Goal: Task Accomplishment & Management: Use online tool/utility

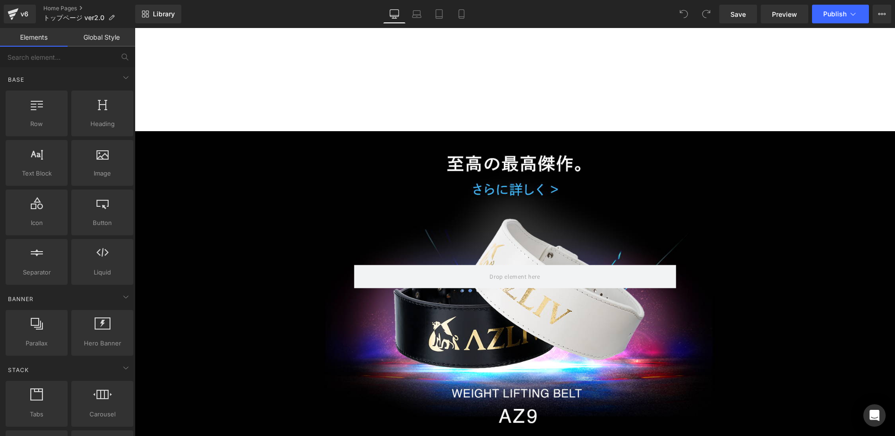
scroll to position [642, 0]
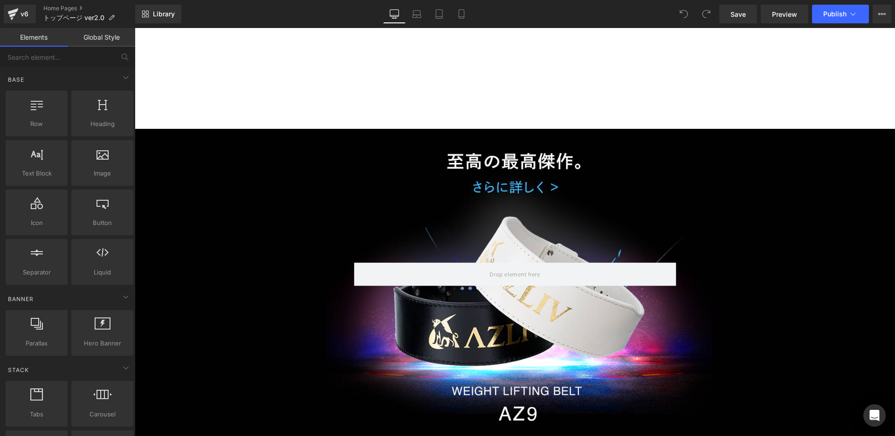
click at [528, 287] on div "Row" at bounding box center [515, 287] width 336 height 50
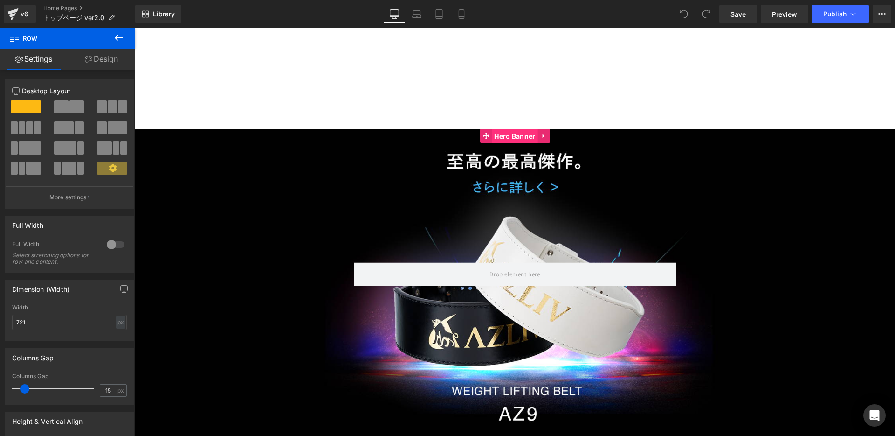
click at [515, 137] on span "Hero Banner" at bounding box center [515, 136] width 46 height 14
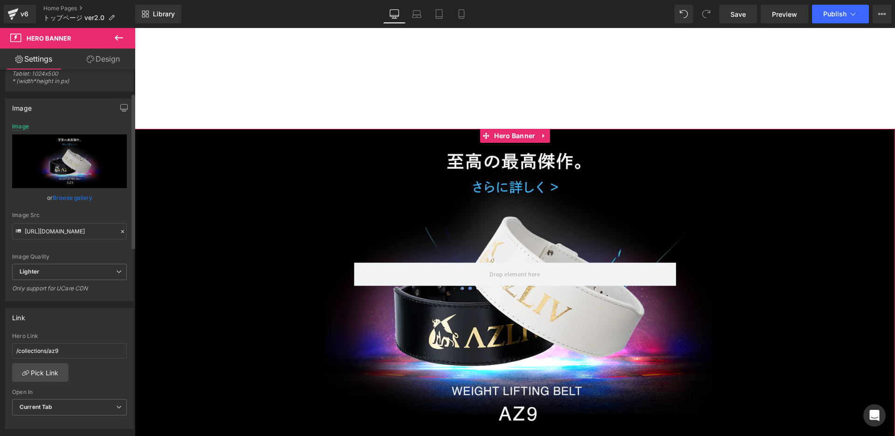
scroll to position [56, 0]
drag, startPoint x: 69, startPoint y: 352, endPoint x: 0, endPoint y: 346, distance: 69.7
click at [0, 346] on div "Link /collections/az9 Hero Link /collections/az9 Pick Link Current Tab New Tab …" at bounding box center [69, 362] width 139 height 128
paste input "[URL][DOMAIN_NAME]"
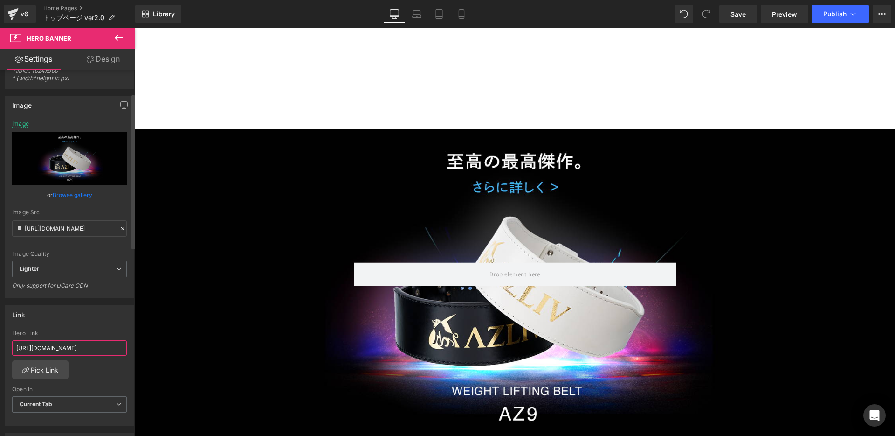
scroll to position [0, 16]
type input "[URL][DOMAIN_NAME]"
click at [103, 366] on div "[URL][DOMAIN_NAME] Hero Link [URL][DOMAIN_NAME] Pick Link Current Tab New Tab O…" at bounding box center [70, 378] width 128 height 96
click at [105, 354] on input "[URL][DOMAIN_NAME]" at bounding box center [69, 347] width 115 height 15
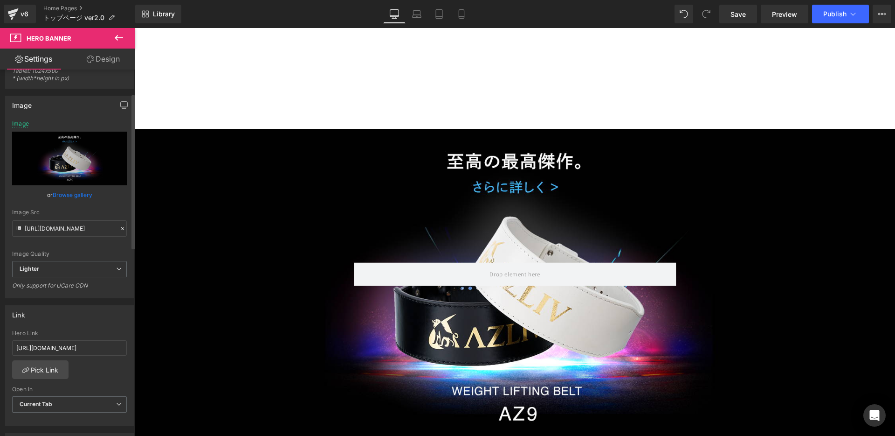
click at [66, 364] on div "[URL][DOMAIN_NAME] Hero Link [URL][DOMAIN_NAME] Pick Link Current Tab New Tab O…" at bounding box center [70, 378] width 128 height 96
click at [49, 368] on link "Pick Link" at bounding box center [40, 369] width 56 height 19
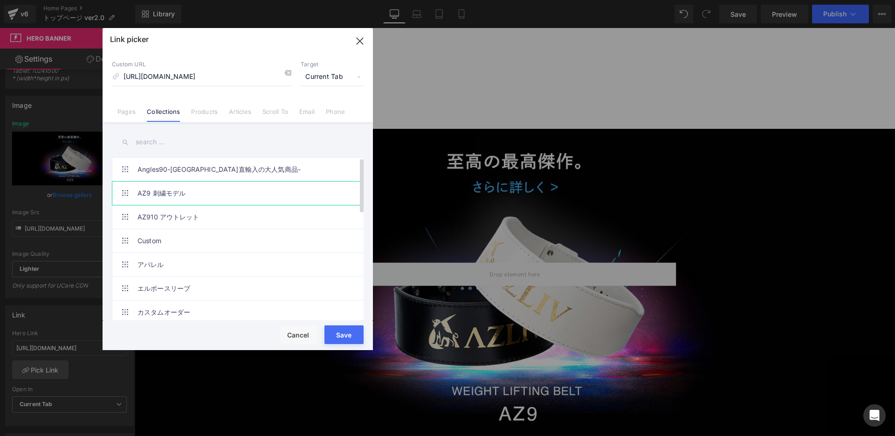
click at [186, 195] on link "AZ9 刺繍モデル" at bounding box center [240, 192] width 205 height 23
type input "/collections/az9-embroidery"
click at [341, 328] on button "Save" at bounding box center [344, 334] width 39 height 19
type input "/collections/az9-embroidery"
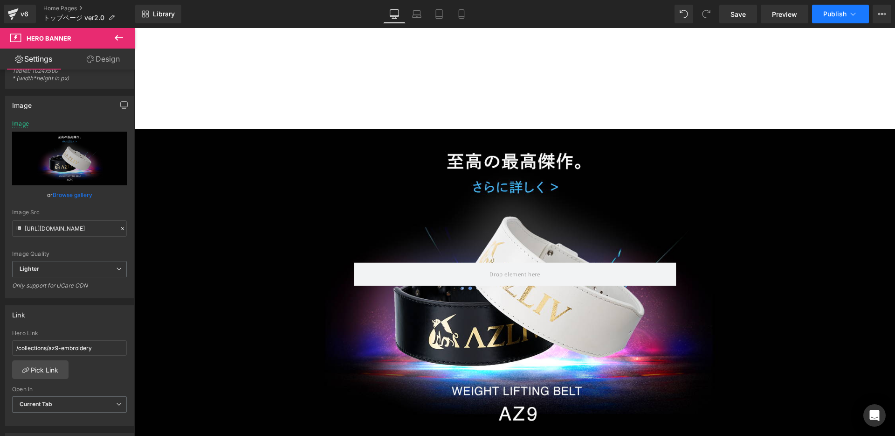
click at [843, 17] on span "Publish" at bounding box center [835, 13] width 23 height 7
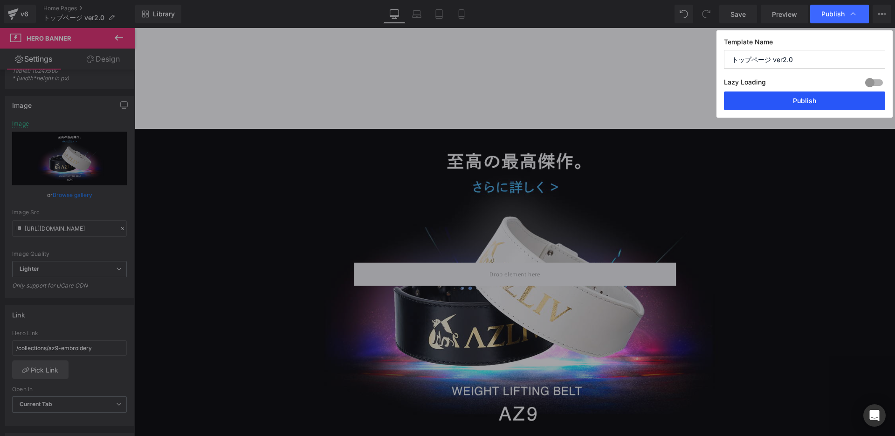
click at [809, 96] on button "Publish" at bounding box center [804, 100] width 161 height 19
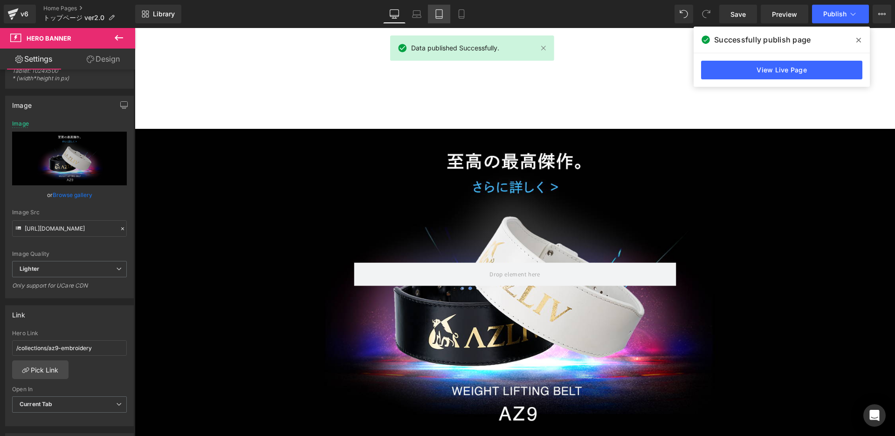
click at [437, 14] on icon at bounding box center [439, 14] width 7 height 9
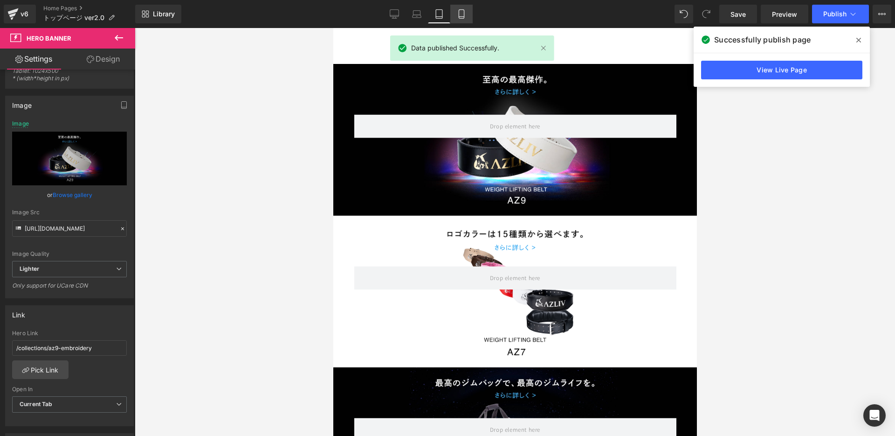
click at [458, 20] on link "Mobile" at bounding box center [462, 14] width 22 height 19
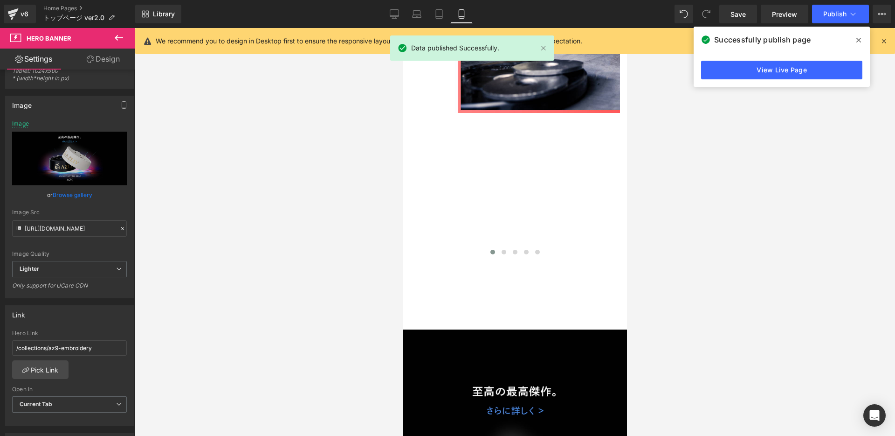
type input "[URL][DOMAIN_NAME]"
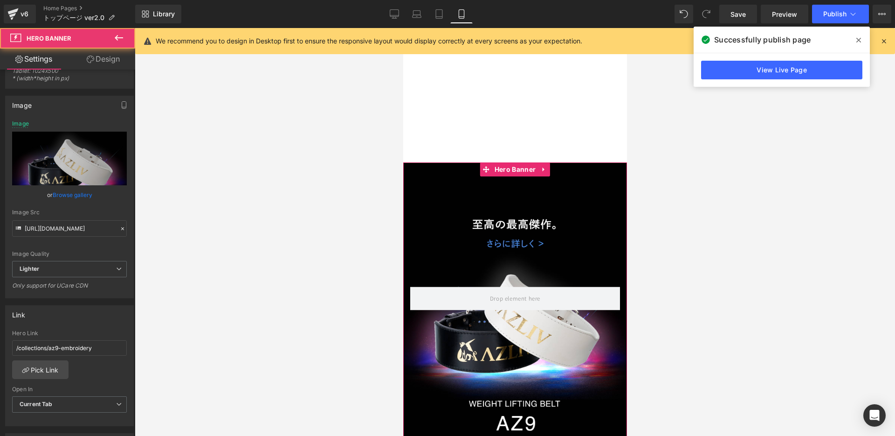
click at [535, 243] on div "Row" at bounding box center [515, 311] width 224 height 298
click at [513, 171] on span "Hero Banner" at bounding box center [515, 169] width 46 height 14
